Goal: Task Accomplishment & Management: Complete application form

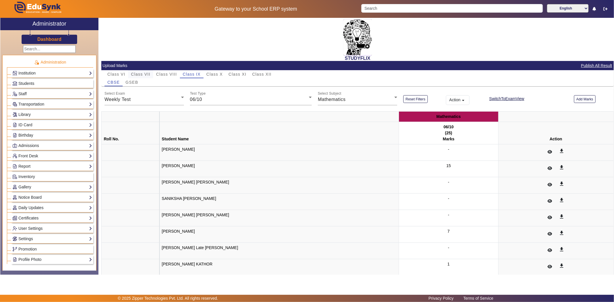
scroll to position [18, 0]
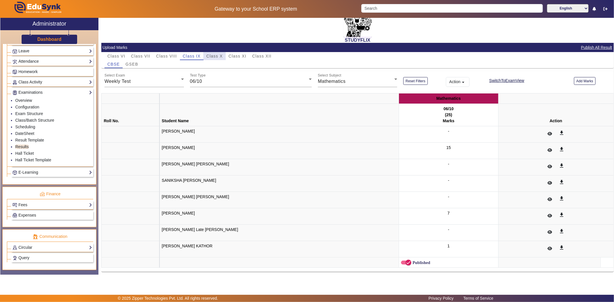
click at [209, 54] on span "Class X" at bounding box center [214, 56] width 16 height 4
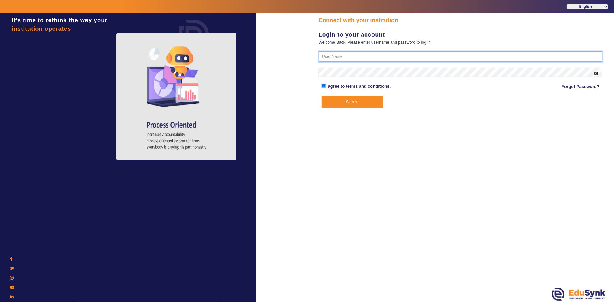
type input "6354922771"
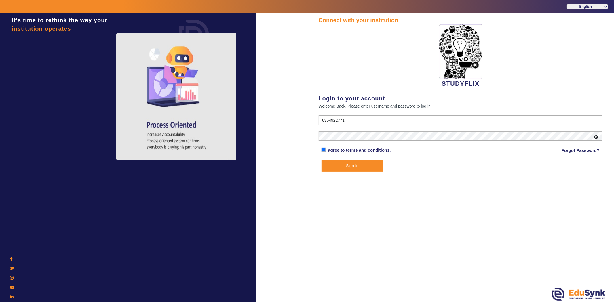
click at [363, 161] on button "Sign In" at bounding box center [351, 166] width 61 height 12
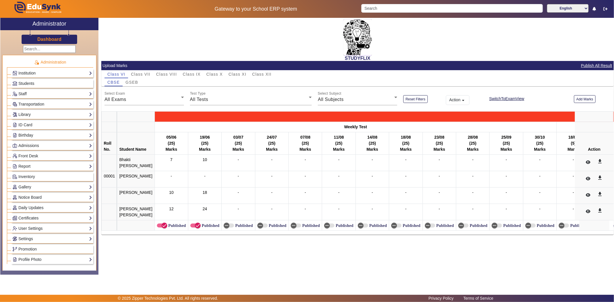
click at [220, 74] on span "Class X" at bounding box center [214, 74] width 16 height 4
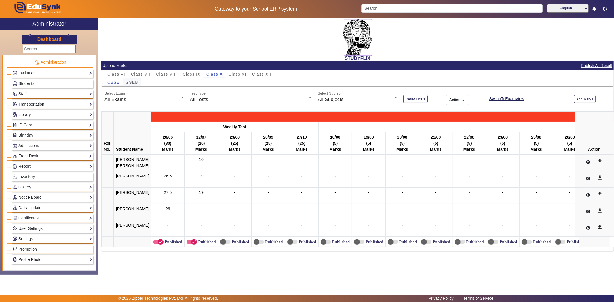
click at [128, 82] on span "GSEB" at bounding box center [131, 82] width 13 height 4
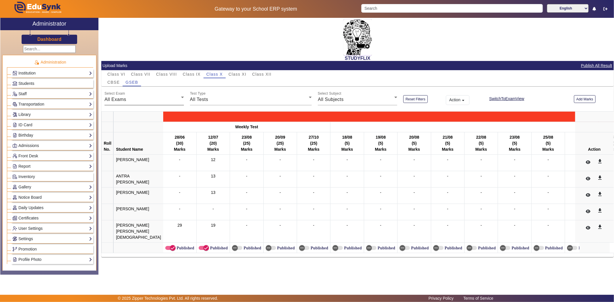
click at [132, 96] on div "All Exams" at bounding box center [142, 99] width 77 height 7
click at [119, 131] on span "Weekly Test" at bounding box center [122, 128] width 26 height 7
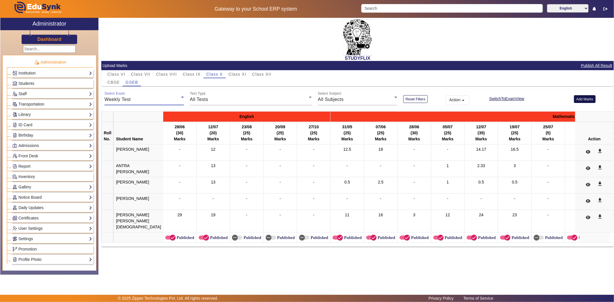
click at [588, 100] on button "Add Marks" at bounding box center [585, 99] width 22 height 8
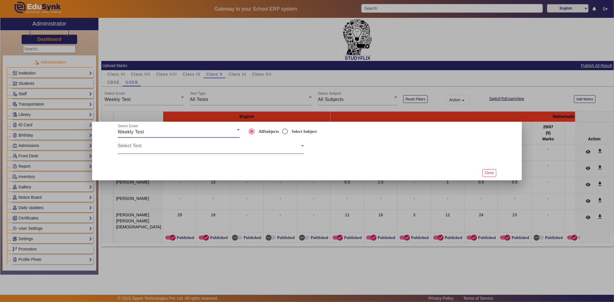
click at [144, 150] on span at bounding box center [209, 148] width 183 height 7
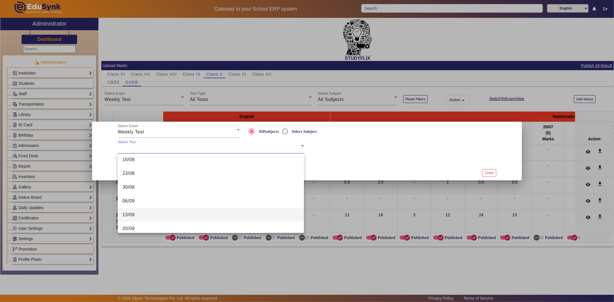
scroll to position [188, 0]
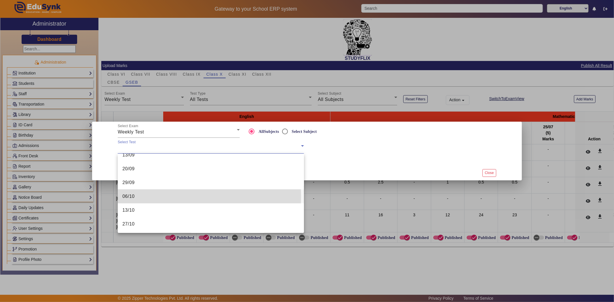
click at [134, 197] on span "06/10" at bounding box center [128, 196] width 12 height 7
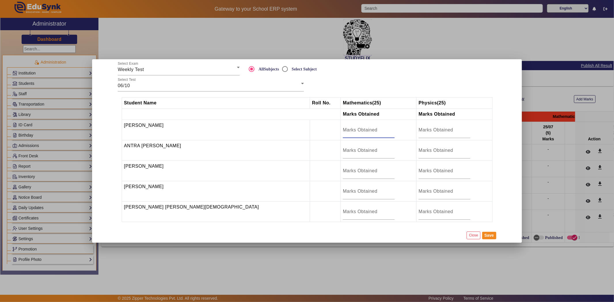
click at [343, 132] on input "number" at bounding box center [369, 130] width 52 height 7
click at [343, 189] on input "number" at bounding box center [369, 191] width 52 height 7
type input "2"
click at [343, 209] on input "number" at bounding box center [369, 211] width 52 height 7
type input "17"
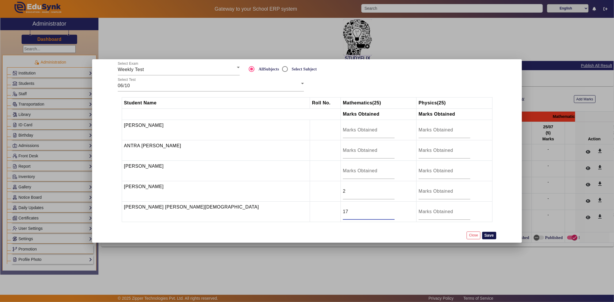
click at [494, 237] on button "Save" at bounding box center [489, 235] width 14 height 7
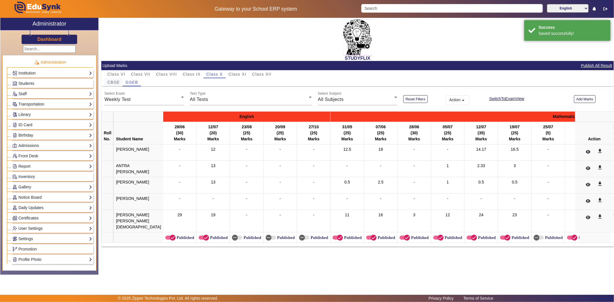
click at [117, 82] on span "CBSE" at bounding box center [113, 82] width 12 height 4
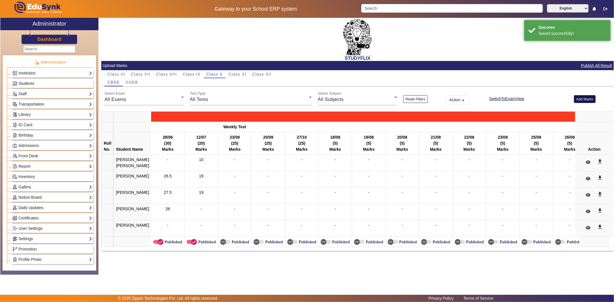
click at [587, 98] on button "Add Marks" at bounding box center [585, 99] width 22 height 8
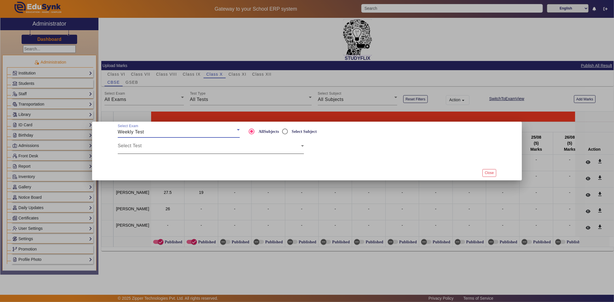
click at [191, 150] on span at bounding box center [209, 148] width 183 height 7
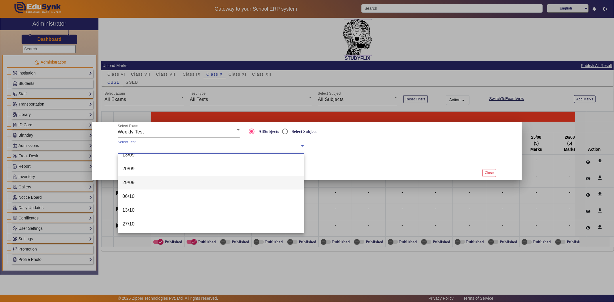
click at [162, 195] on mat-option "06/10" at bounding box center [211, 197] width 186 height 14
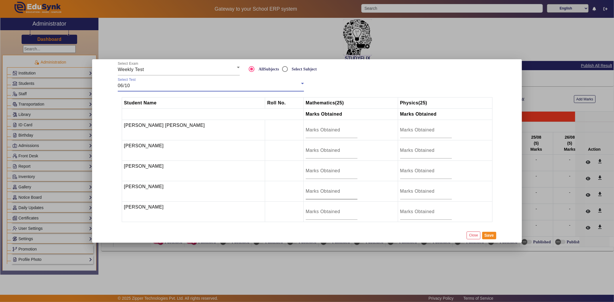
click at [316, 194] on input "number" at bounding box center [332, 191] width 52 height 7
type input "11"
click at [306, 127] on input "number" at bounding box center [332, 130] width 52 height 7
type input "9"
click at [306, 170] on input "number" at bounding box center [332, 170] width 52 height 7
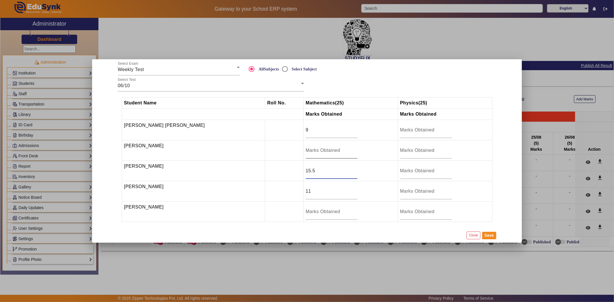
type input "15.5"
click at [306, 148] on input "number" at bounding box center [332, 150] width 52 height 7
type input "9"
click at [494, 235] on button "Save" at bounding box center [489, 235] width 14 height 7
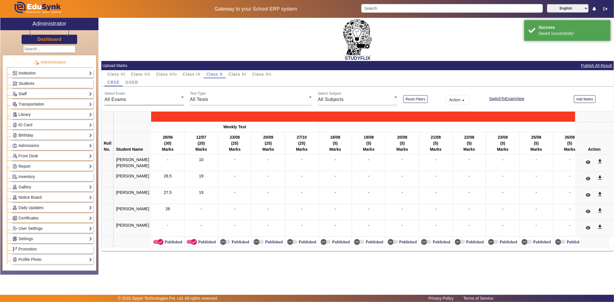
click at [127, 100] on div "All Exams" at bounding box center [142, 99] width 77 height 7
click at [131, 131] on span "Weekly Test" at bounding box center [122, 128] width 26 height 7
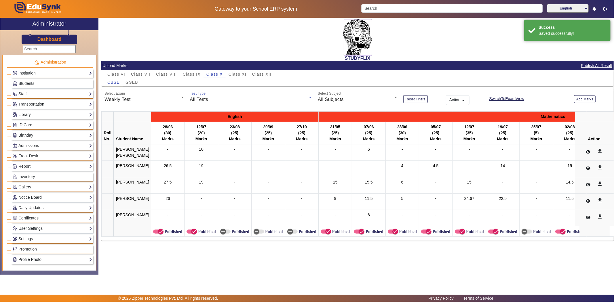
click at [237, 101] on div "All Tests" at bounding box center [249, 99] width 119 height 7
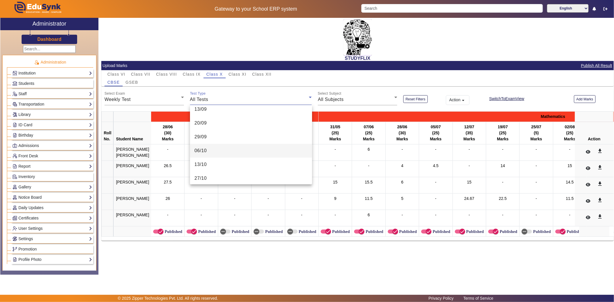
scroll to position [201, 0]
click at [234, 148] on mat-option "06/10" at bounding box center [251, 148] width 122 height 14
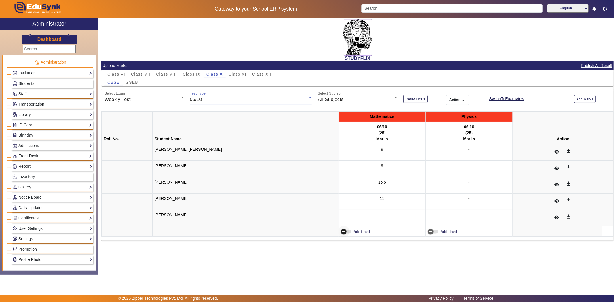
click at [341, 231] on icon "button" at bounding box center [343, 231] width 5 height 5
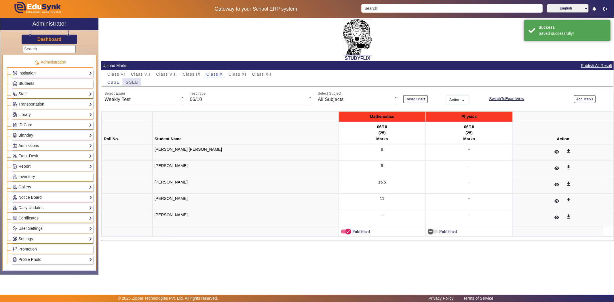
click at [127, 81] on span "GSEB" at bounding box center [131, 82] width 13 height 4
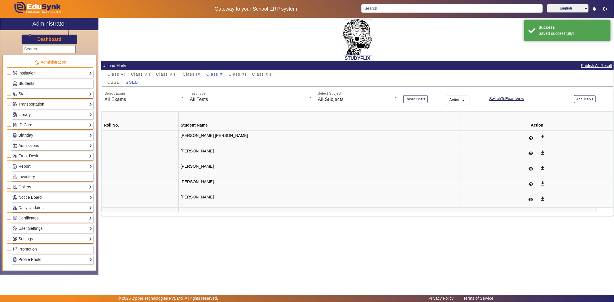
click at [142, 102] on div "All Exams" at bounding box center [142, 99] width 77 height 7
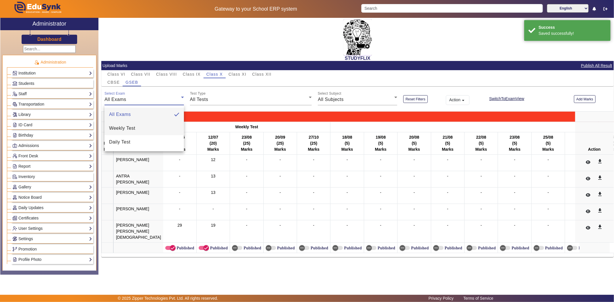
click at [136, 133] on mat-option "Weekly Test" at bounding box center [143, 128] width 79 height 14
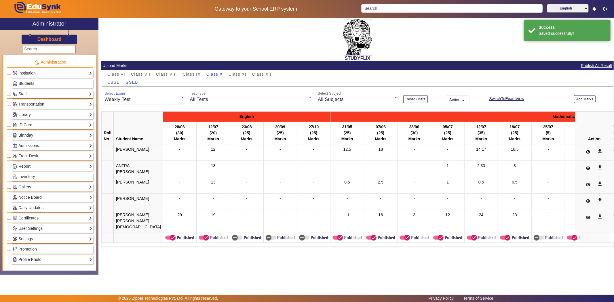
click at [225, 102] on div "All Tests" at bounding box center [249, 99] width 119 height 7
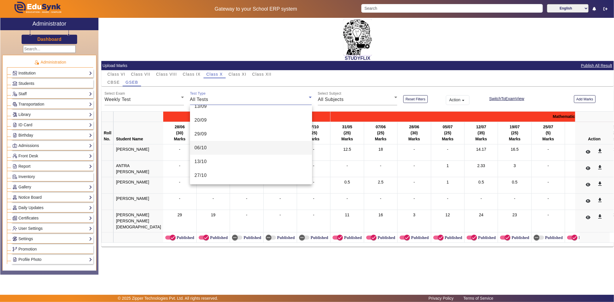
click at [214, 148] on mat-option "06/10" at bounding box center [251, 148] width 122 height 14
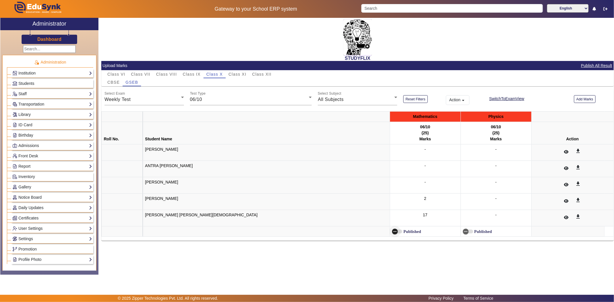
click at [392, 231] on icon "button" at bounding box center [394, 231] width 5 height 5
